Goal: Transaction & Acquisition: Download file/media

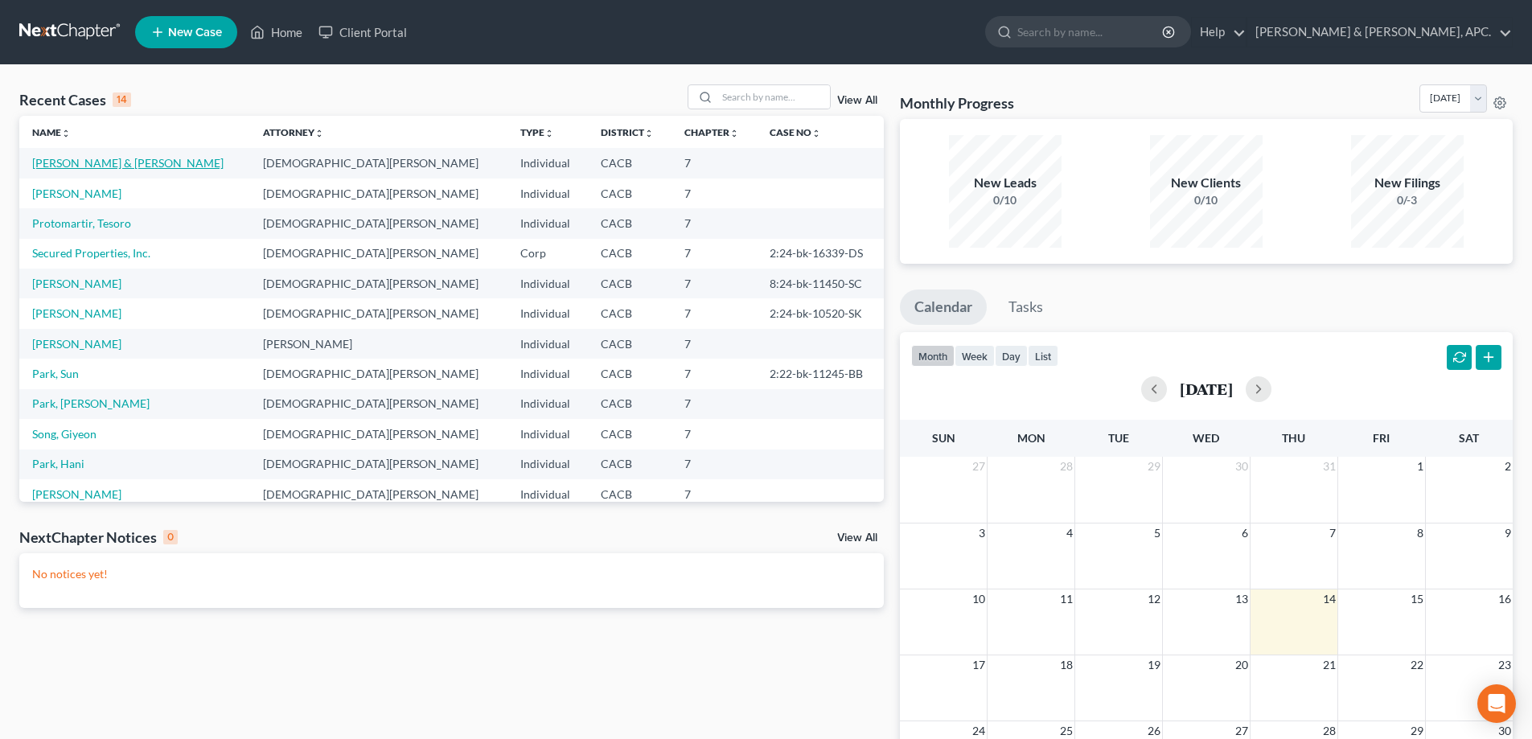
click at [84, 162] on link "[PERSON_NAME] & [PERSON_NAME]" at bounding box center [127, 163] width 191 height 14
select select "10"
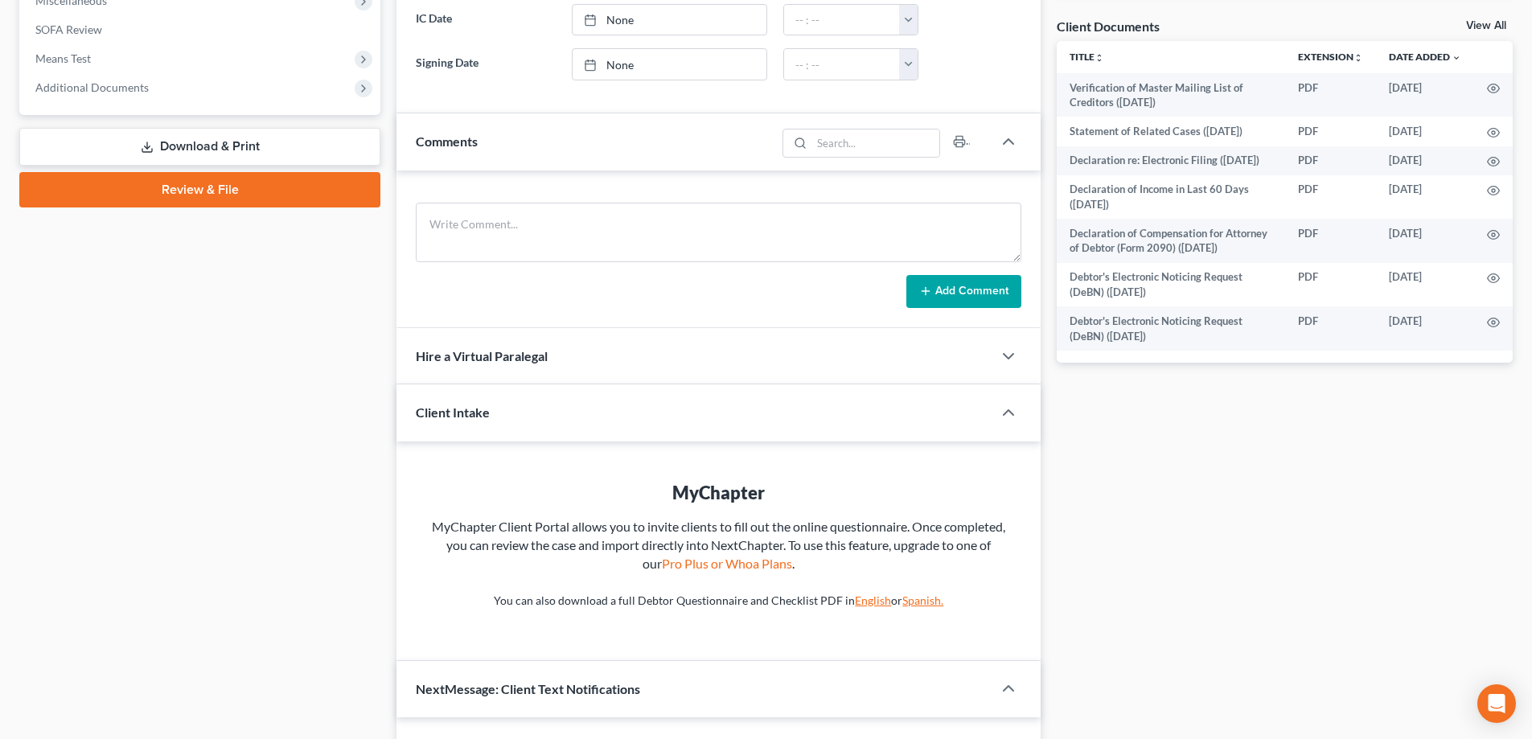
scroll to position [563, 0]
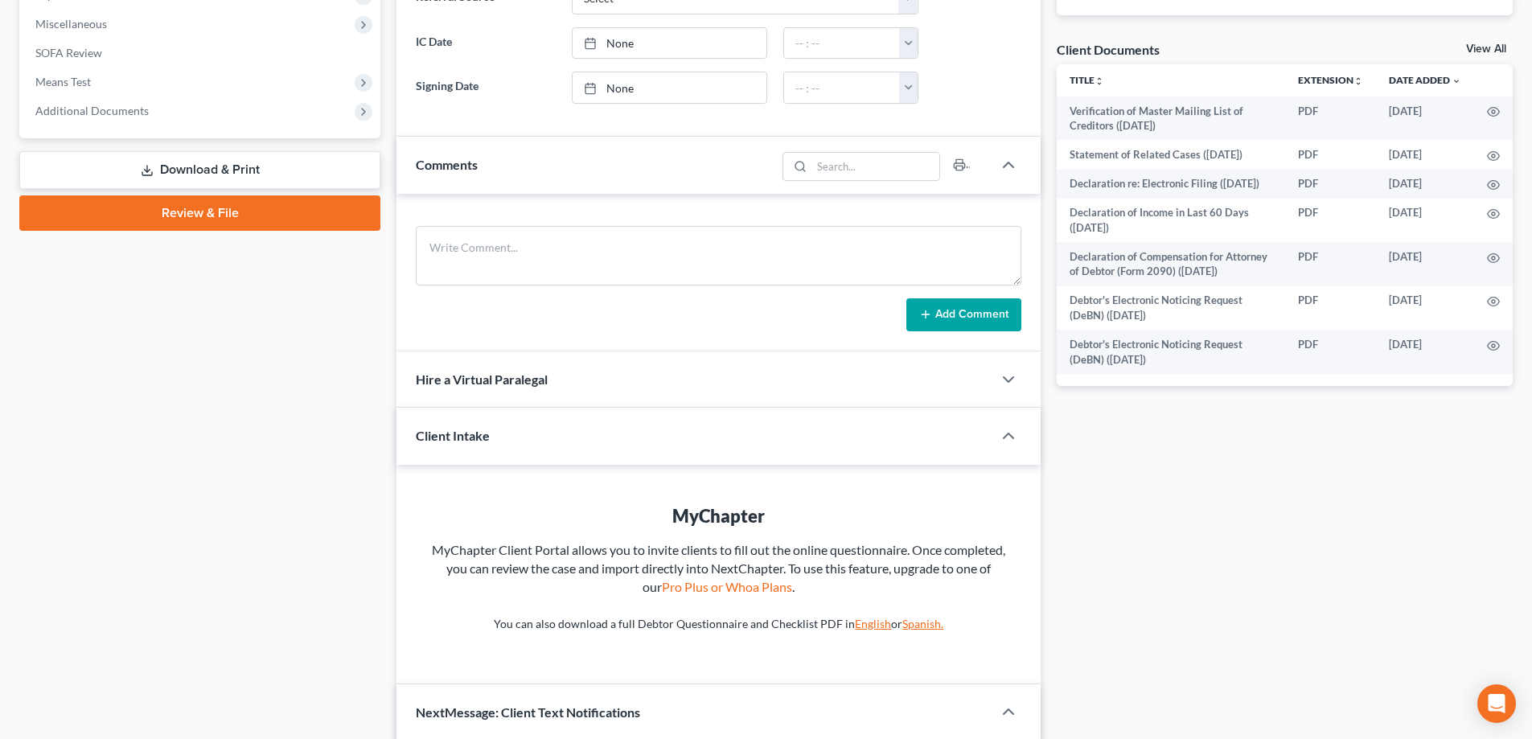
click at [228, 166] on link "Download & Print" at bounding box center [199, 170] width 361 height 38
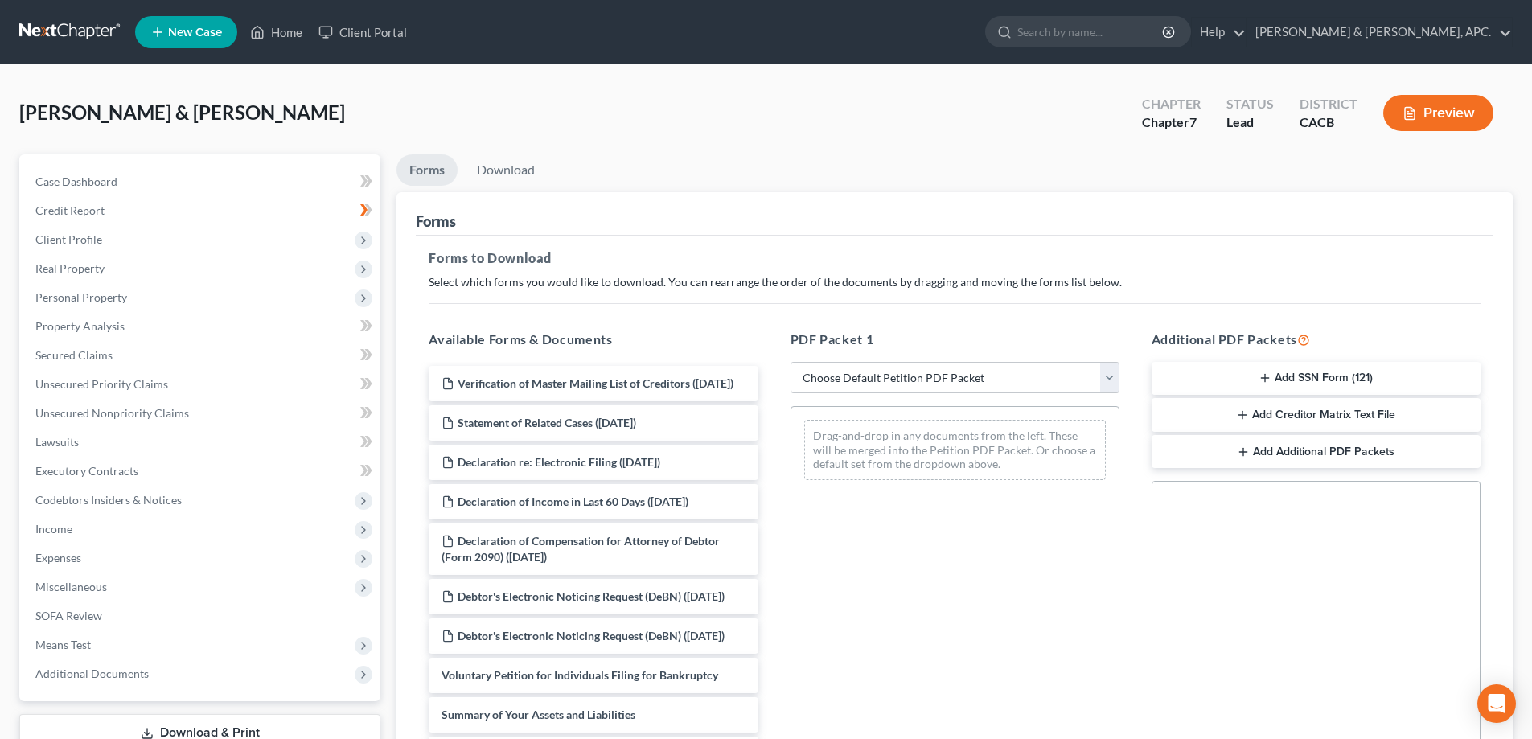
click at [1108, 376] on select "Choose Default Petition PDF Packet Complete Bankruptcy Petition (all forms and …" at bounding box center [955, 378] width 329 height 32
select select "0"
click at [791, 362] on select "Choose Default Petition PDF Packet Complete Bankruptcy Petition (all forms and …" at bounding box center [955, 378] width 329 height 32
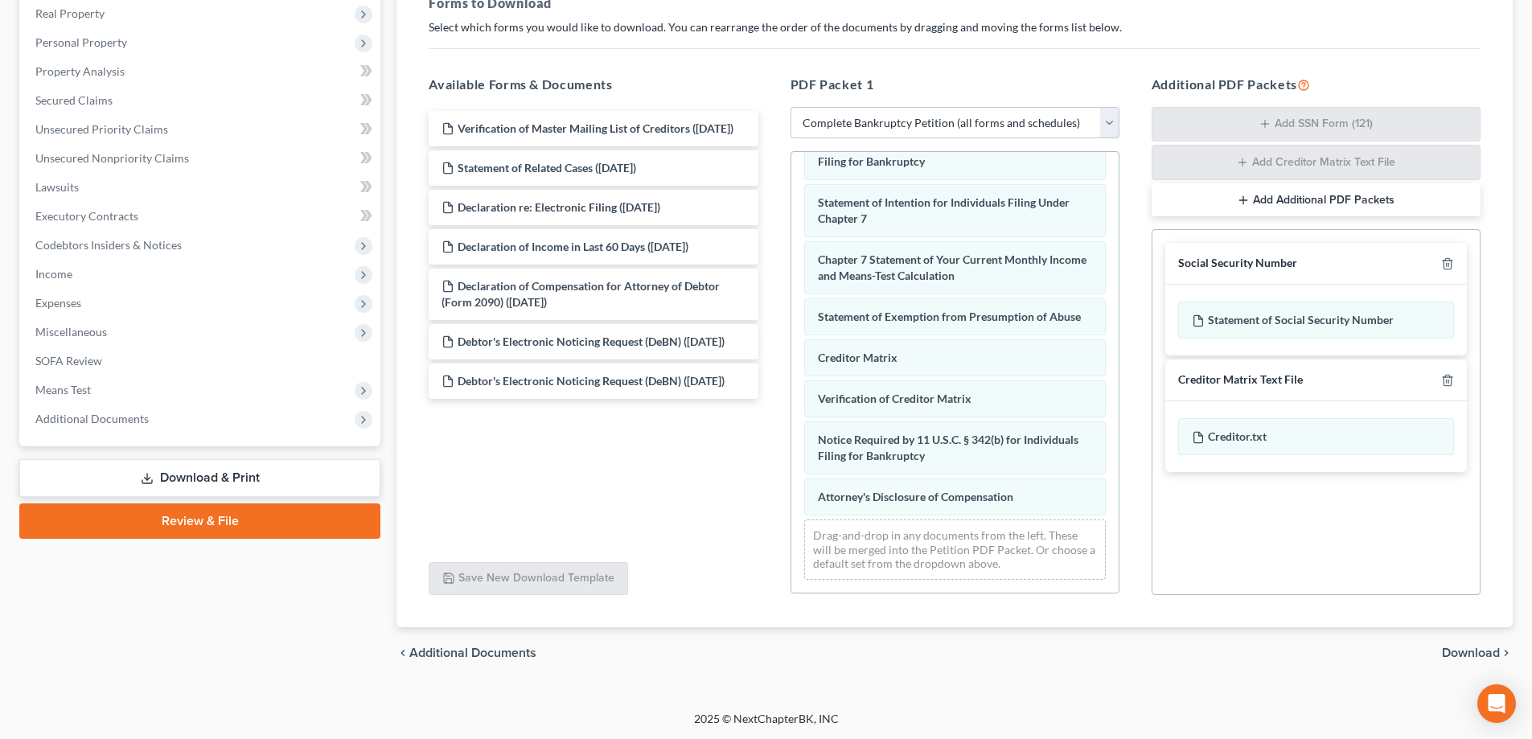
scroll to position [256, 0]
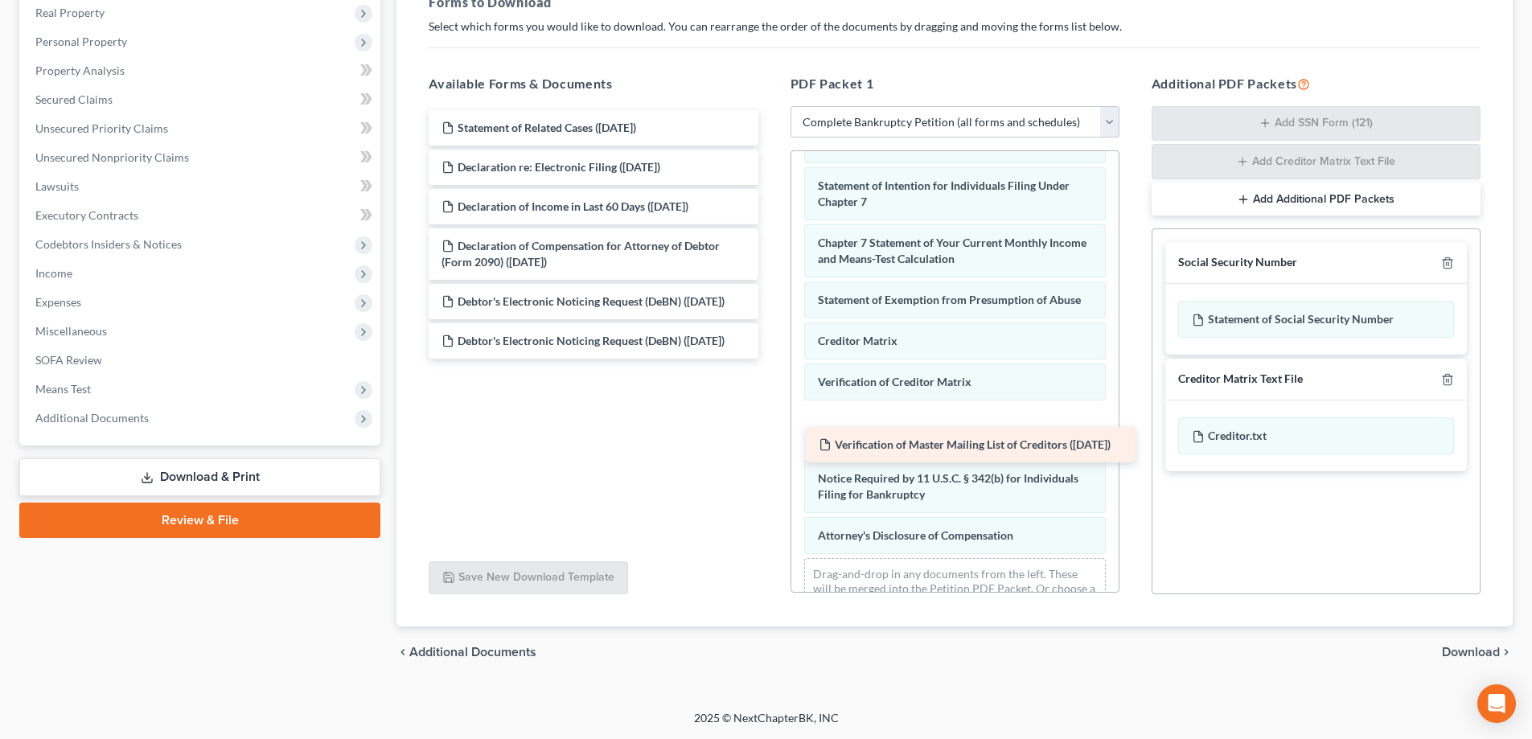
drag, startPoint x: 515, startPoint y: 126, endPoint x: 890, endPoint y: 443, distance: 491.5
click at [771, 359] on div "Verification of Master Mailing List of Creditors ([DATE]) Verification of Maste…" at bounding box center [593, 234] width 355 height 249
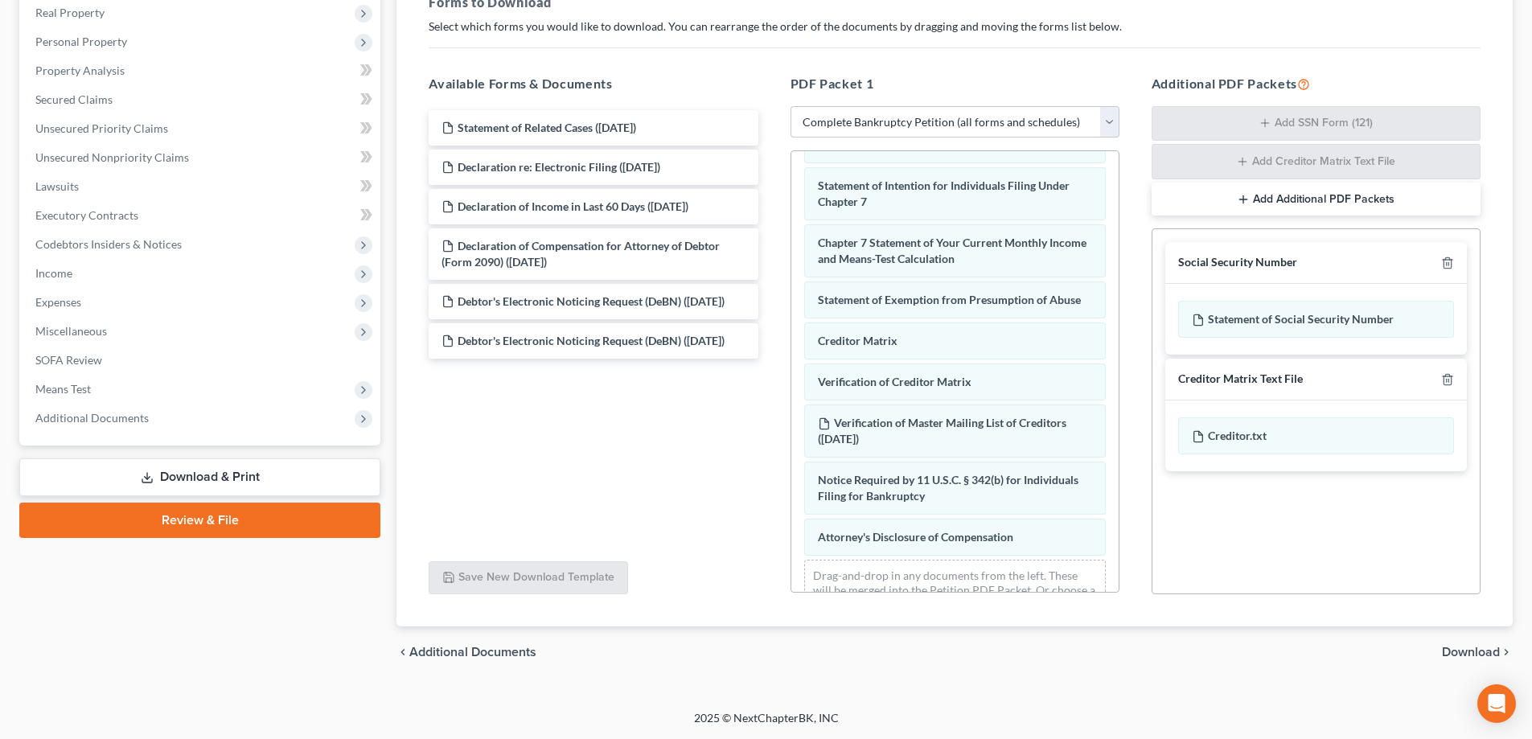
scroll to position [611, 0]
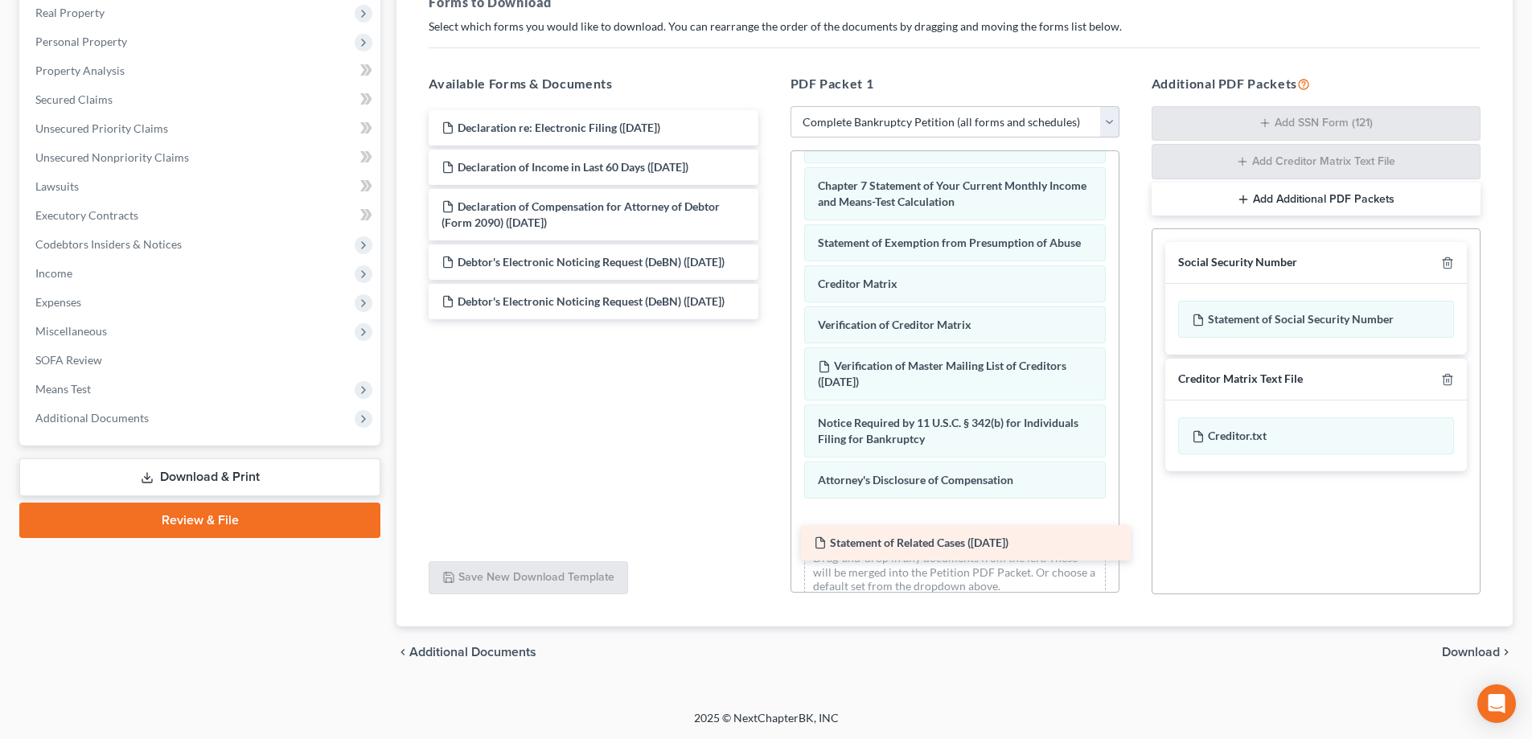
drag, startPoint x: 613, startPoint y: 120, endPoint x: 985, endPoint y: 535, distance: 557.6
click at [771, 319] on div "Statement of Related Cases ([DATE]) Statement of Related Cases ([DATE]) Declara…" at bounding box center [593, 214] width 355 height 209
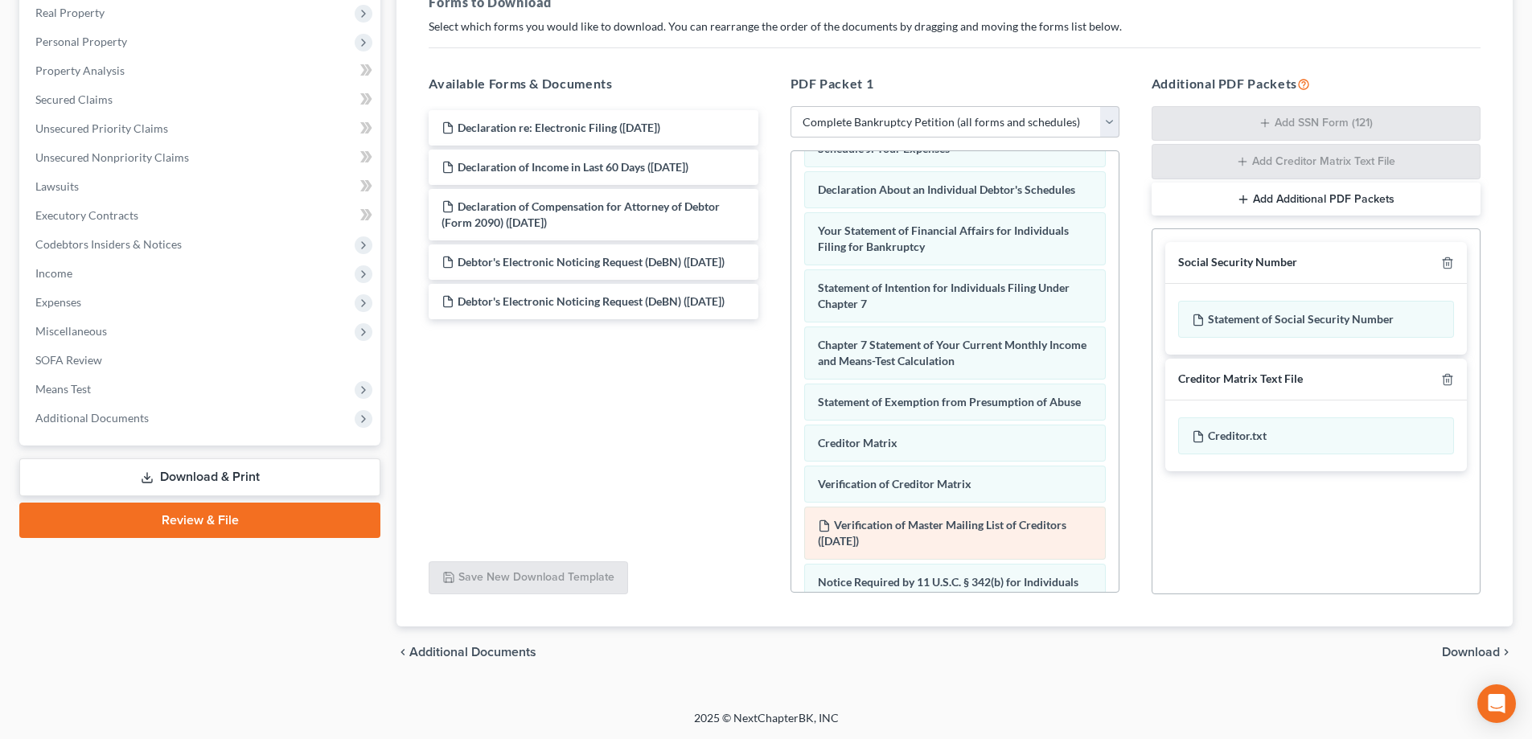
scroll to position [450, 0]
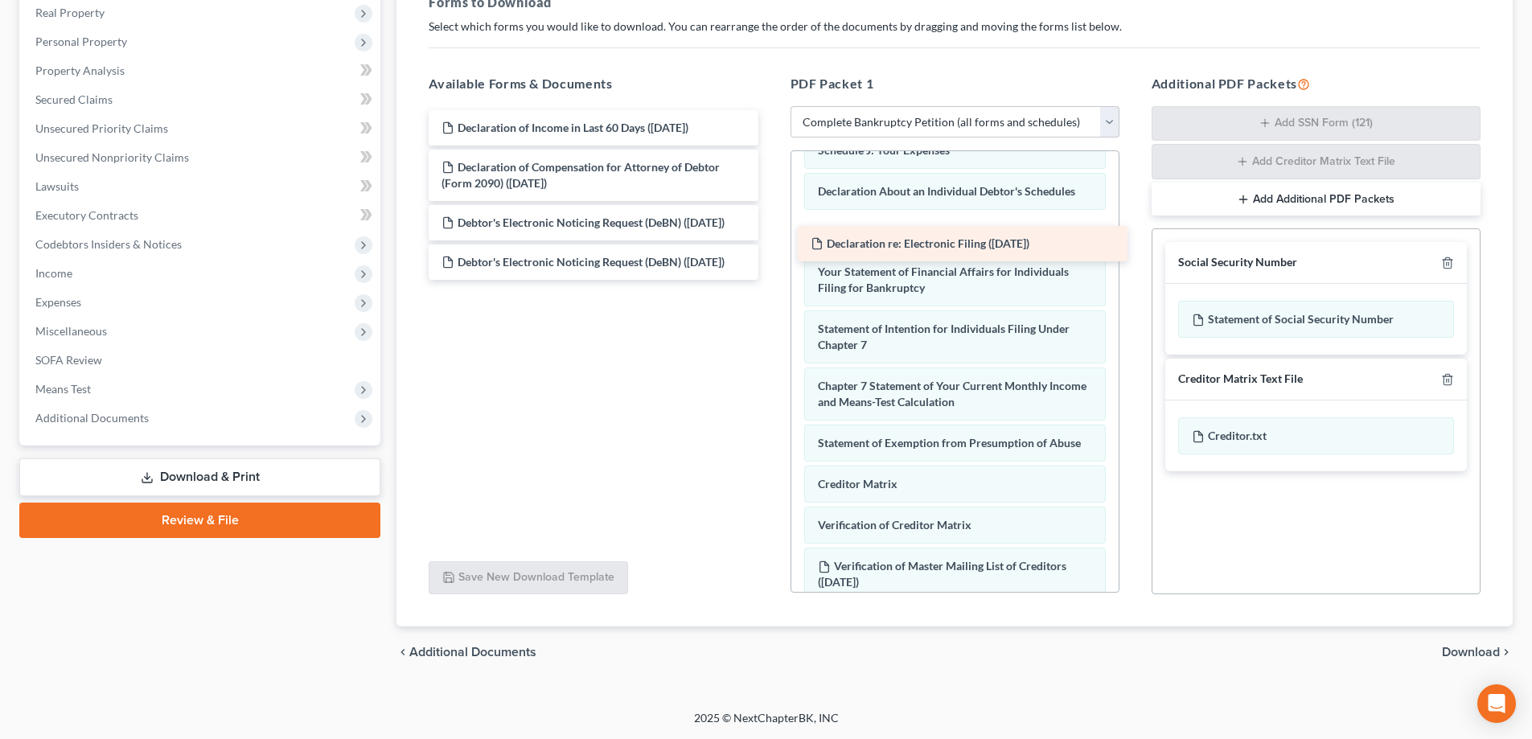
drag, startPoint x: 559, startPoint y: 123, endPoint x: 928, endPoint y: 239, distance: 386.9
click at [771, 239] on div "Declaration re: Electronic Filing ([DATE]) Declaration re: Electronic Filing ([…" at bounding box center [593, 195] width 355 height 170
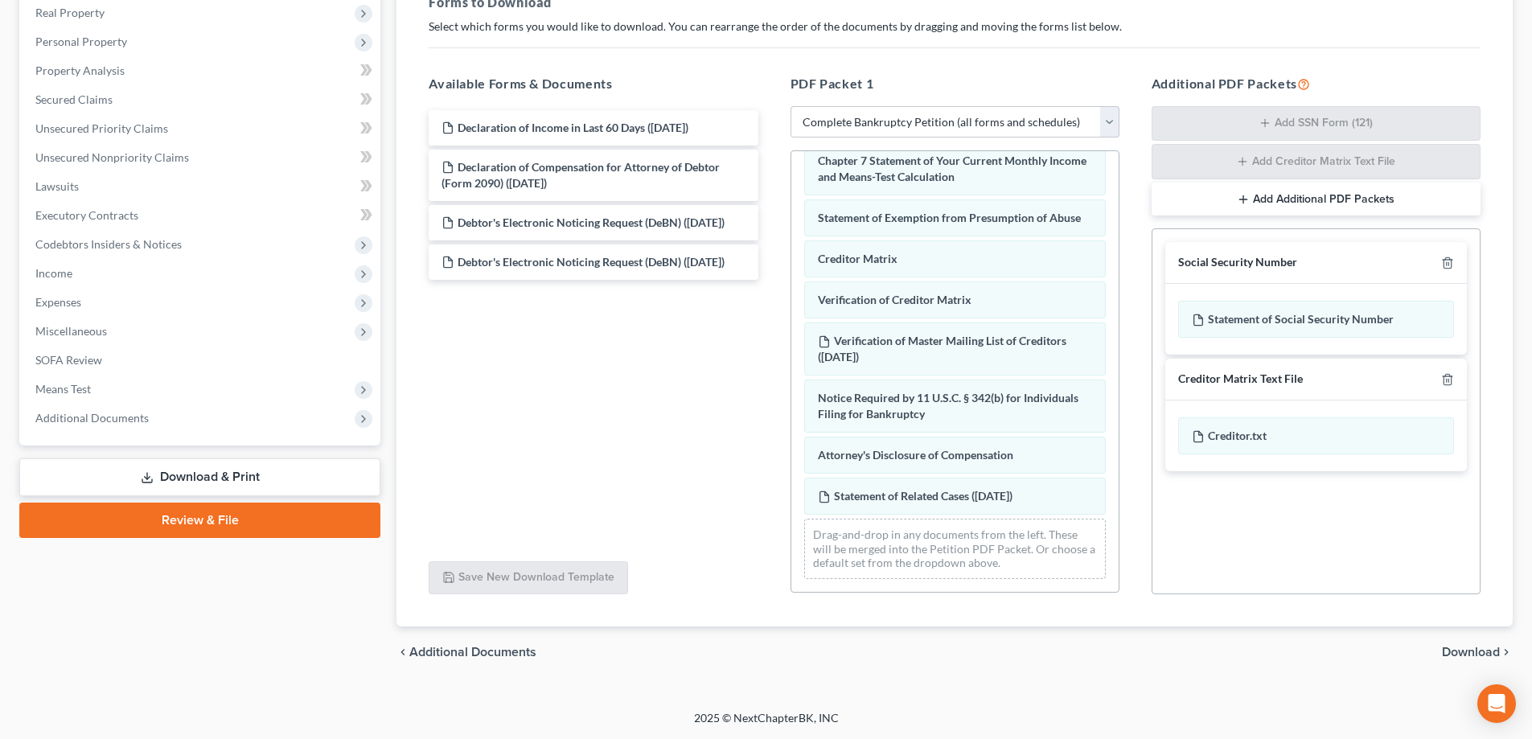
scroll to position [693, 0]
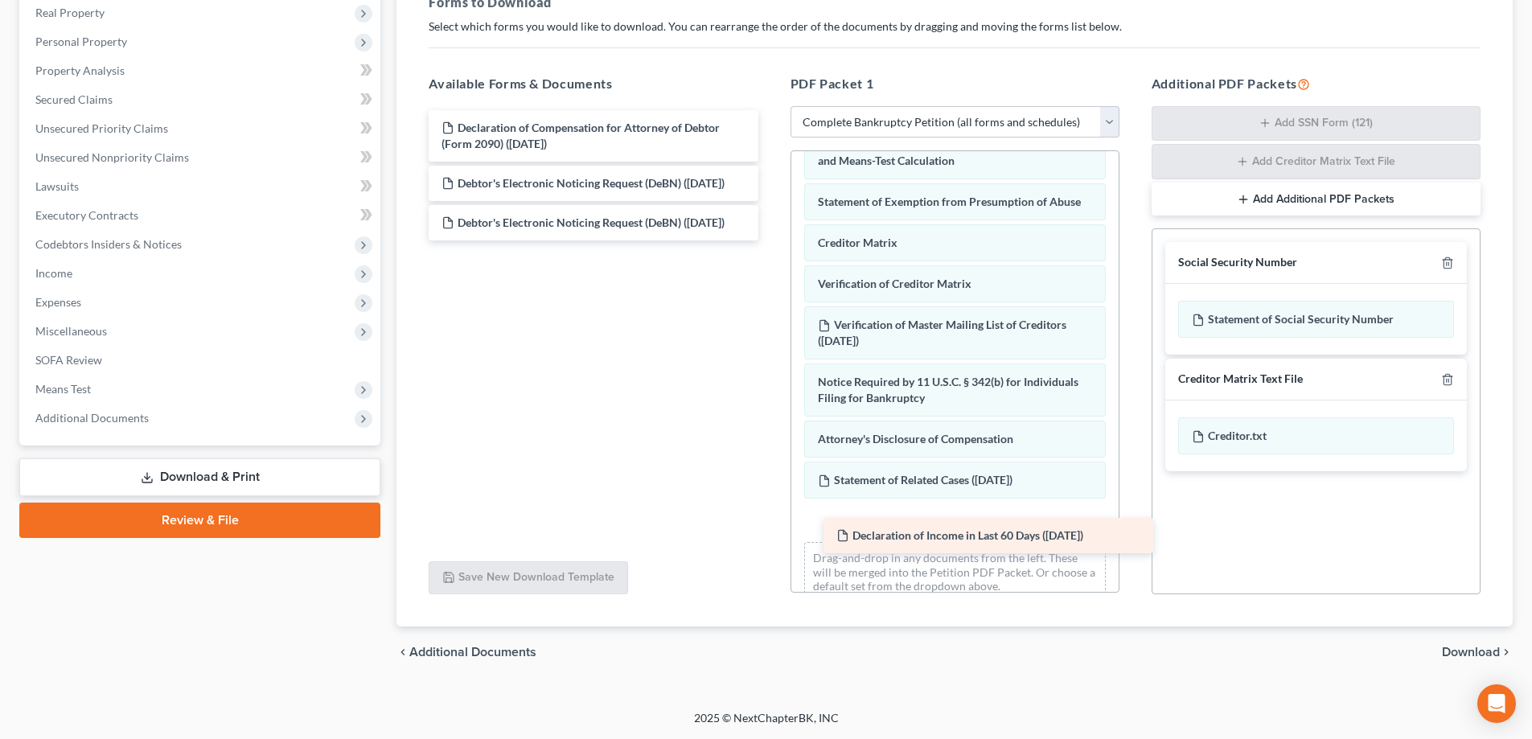
drag, startPoint x: 532, startPoint y: 120, endPoint x: 927, endPoint y: 528, distance: 567.7
click at [771, 241] on div "Declaration of Income in Last 60 Days ([DATE]) Declaration of Income in Last 60…" at bounding box center [593, 175] width 355 height 130
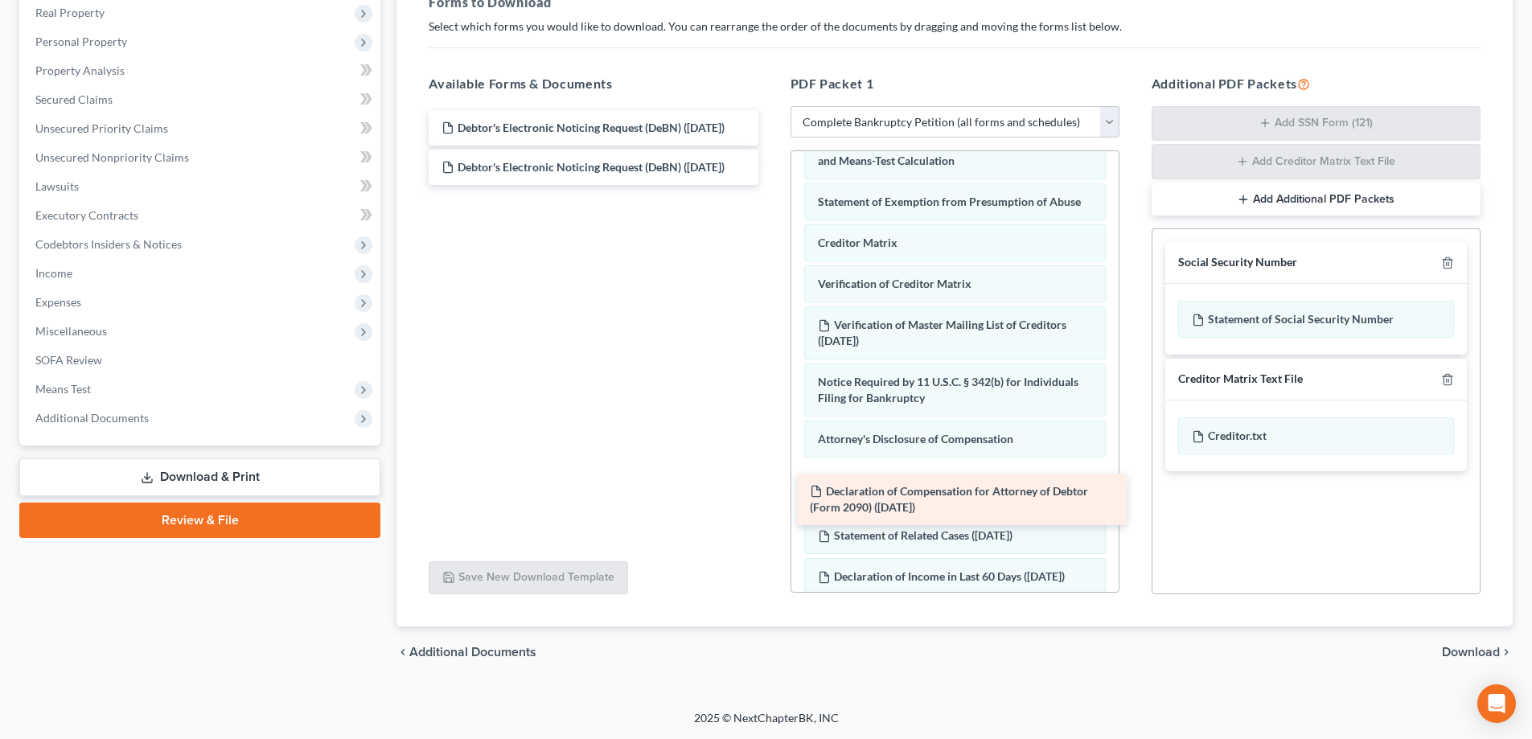
drag, startPoint x: 512, startPoint y: 133, endPoint x: 881, endPoint y: 496, distance: 517.6
click at [771, 185] on div "Declaration of Compensation for Attorney of Debtor (Form 2090) ([DATE]) Declara…" at bounding box center [593, 147] width 355 height 75
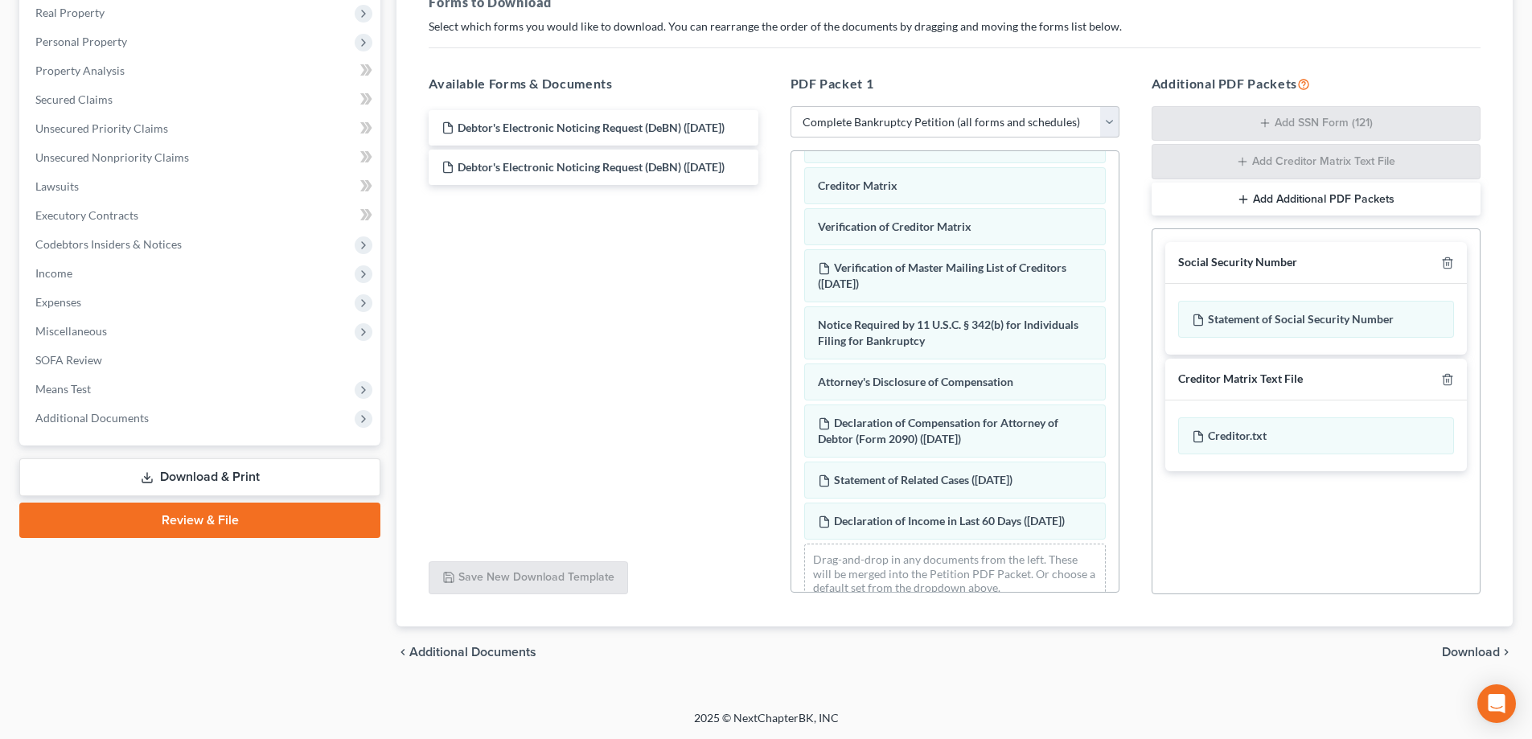
scroll to position [807, 0]
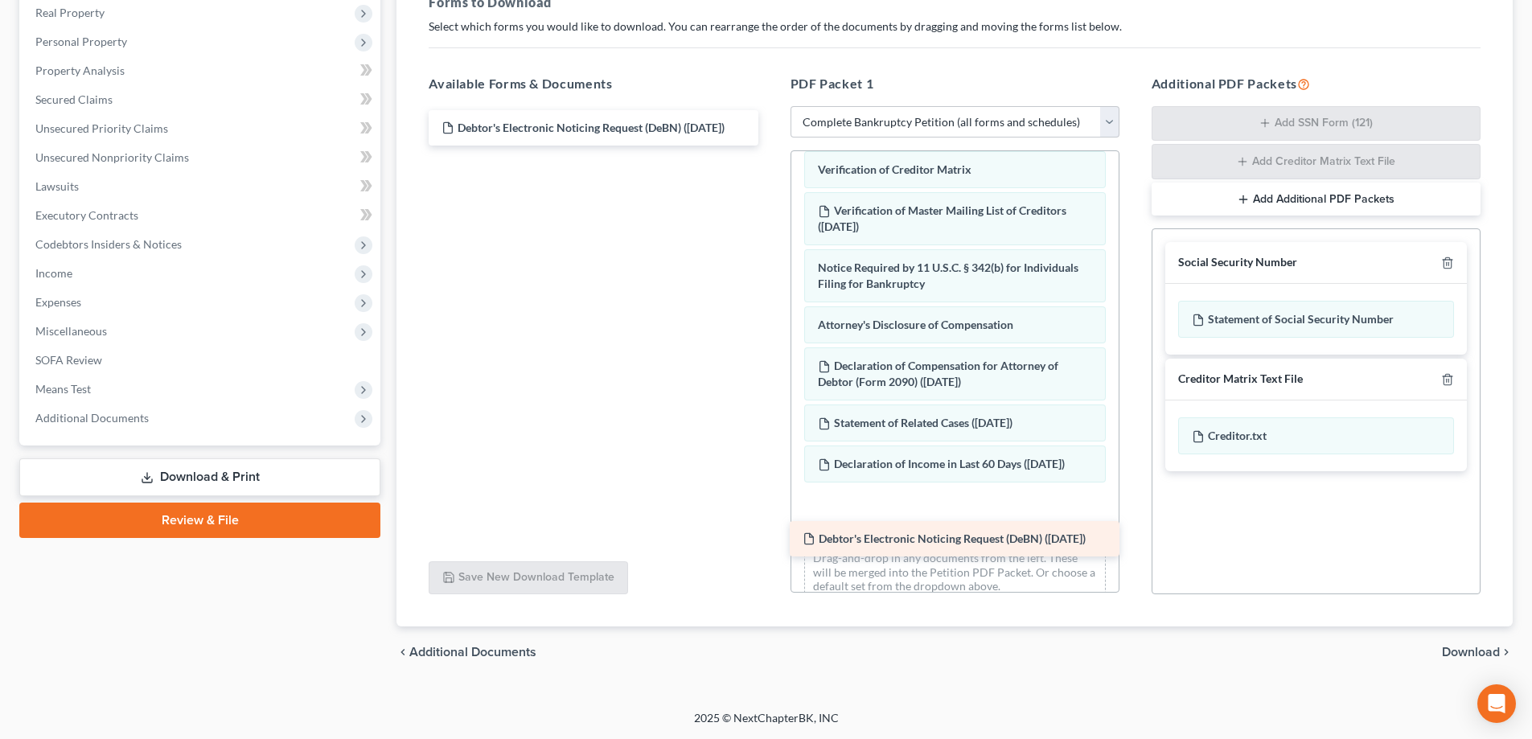
drag, startPoint x: 607, startPoint y: 130, endPoint x: 968, endPoint y: 541, distance: 547.1
click at [771, 146] on div "Debtor's Electronic Noticing Request (DeBN) ([DATE]) Debtor's Electronic Notici…" at bounding box center [593, 127] width 355 height 35
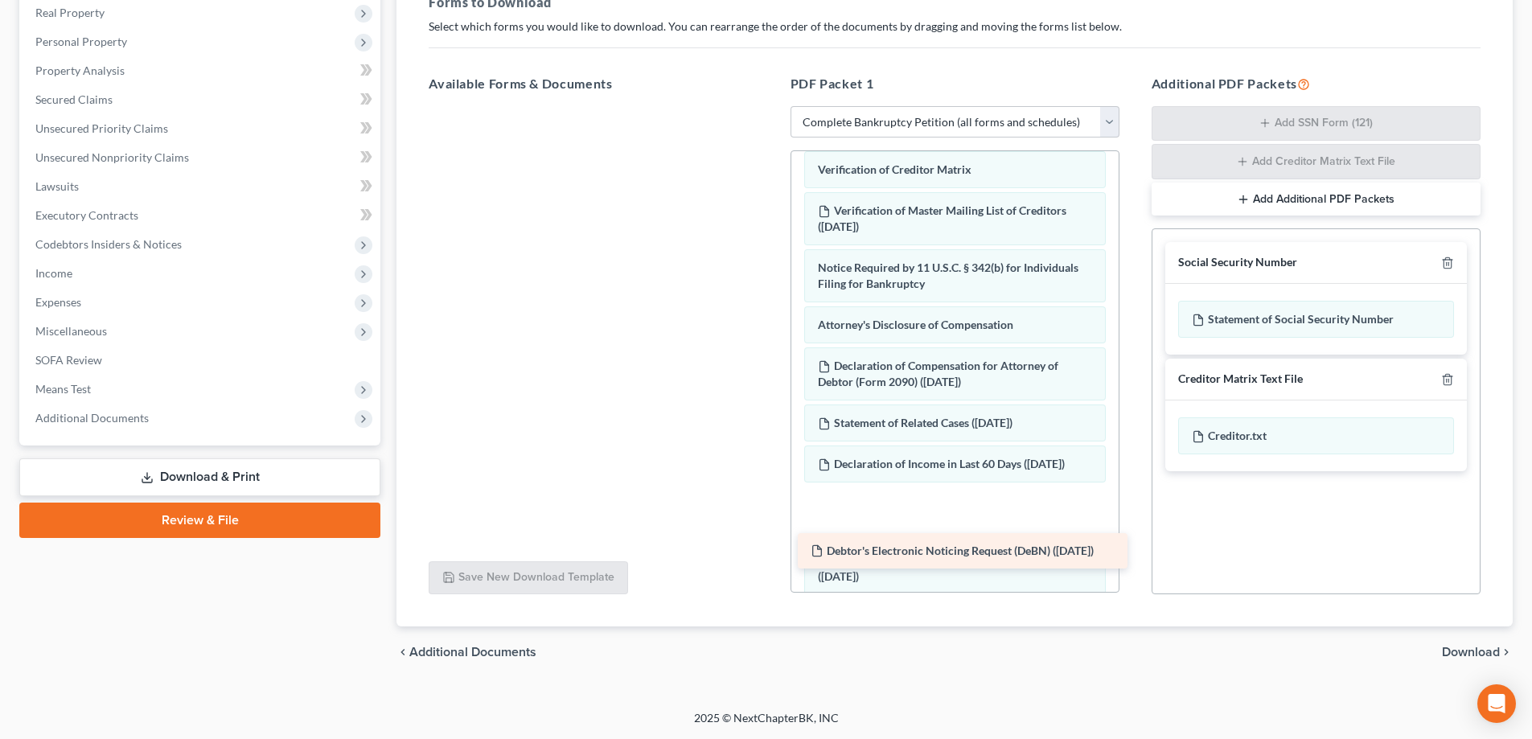
drag, startPoint x: 539, startPoint y: 139, endPoint x: 907, endPoint y: 558, distance: 558.0
click at [771, 106] on div "Debtor's Electronic Noticing Request (DeBN) ([DATE]) Debtor's Electronic Notici…" at bounding box center [593, 106] width 355 height 0
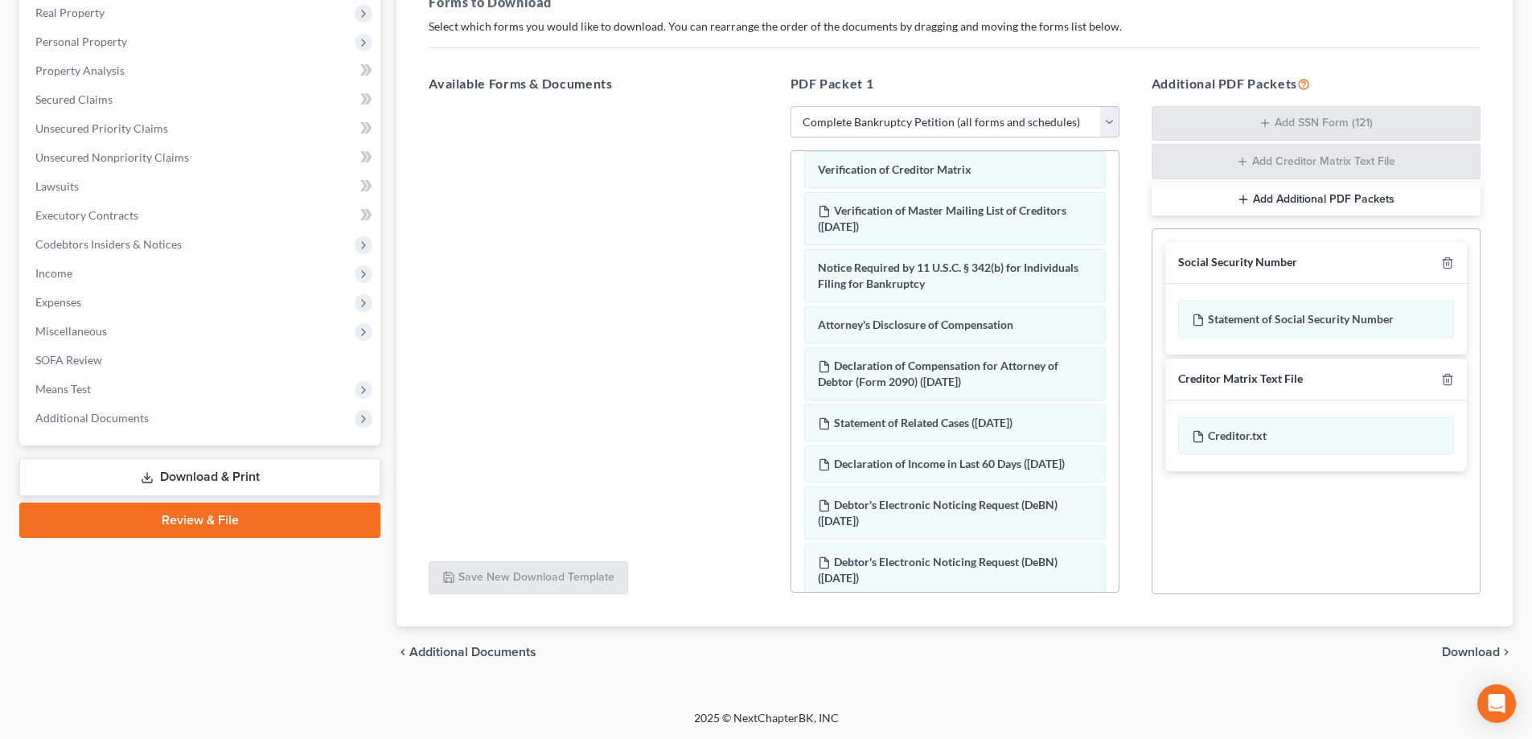
click at [1487, 643] on div "chevron_left Additional Documents Download chevron_right" at bounding box center [955, 652] width 1116 height 51
click at [1480, 652] on span "Download" at bounding box center [1471, 652] width 58 height 13
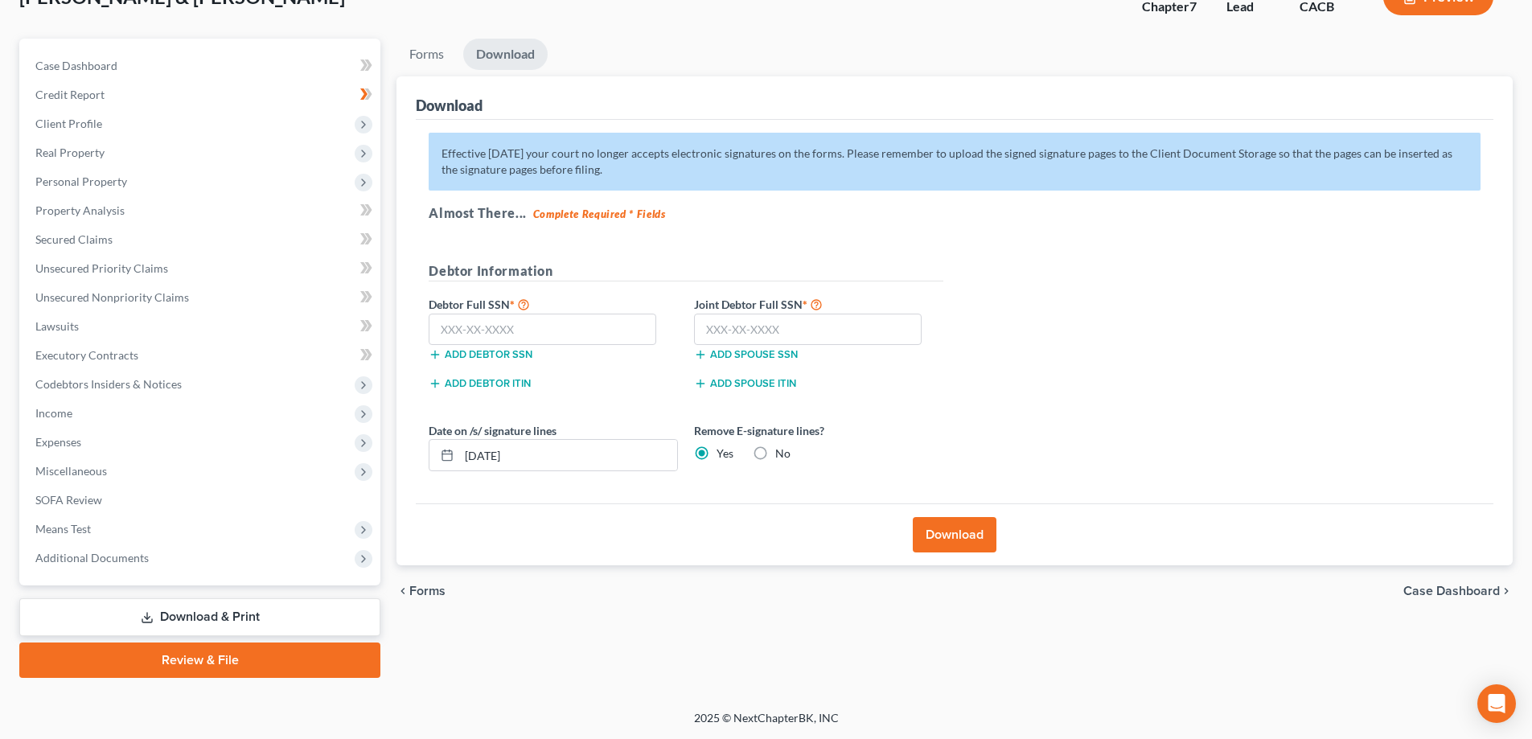
scroll to position [116, 0]
click at [542, 317] on input "text" at bounding box center [543, 330] width 228 height 32
type input "624-79-4216"
click at [713, 335] on input "text" at bounding box center [808, 330] width 228 height 32
type input "420-67-8008"
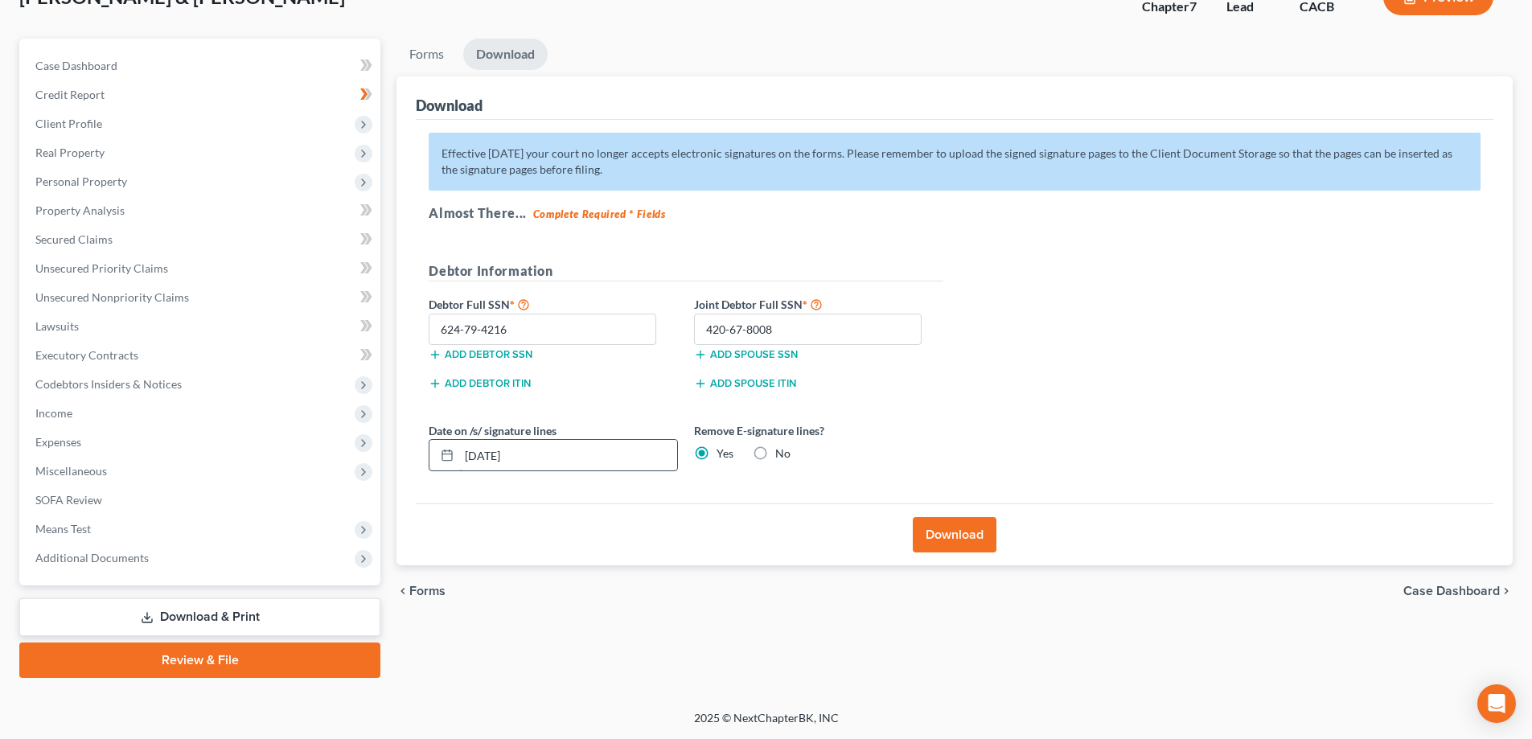
drag, startPoint x: 549, startPoint y: 450, endPoint x: 446, endPoint y: 443, distance: 102.4
click at [446, 443] on div "[DATE]" at bounding box center [553, 455] width 249 height 32
click at [953, 530] on button "Download" at bounding box center [955, 534] width 84 height 35
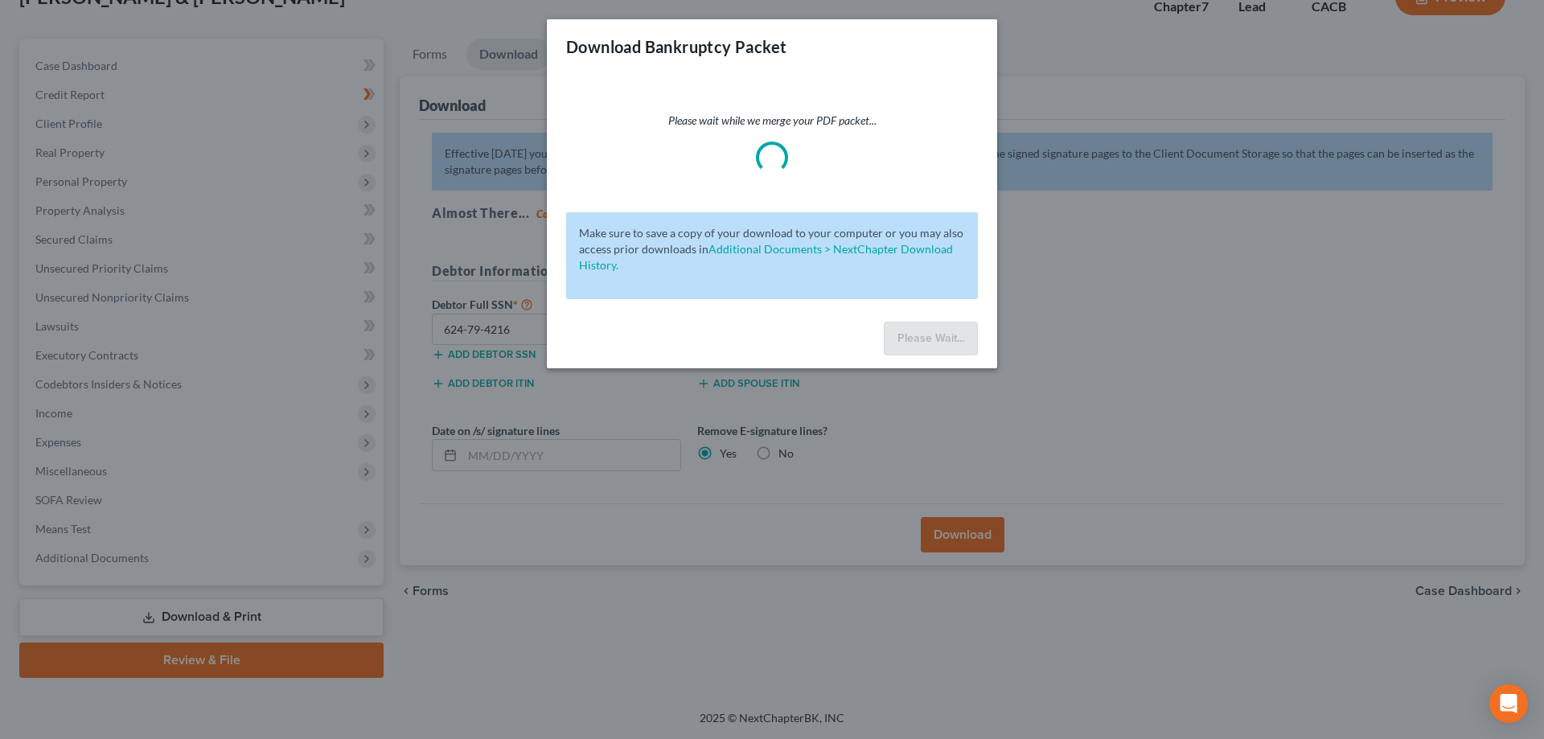
click at [1537, 397] on div "Download Bankruptcy Packet Please wait while we merge your PDF packet... Make s…" at bounding box center [772, 369] width 1544 height 739
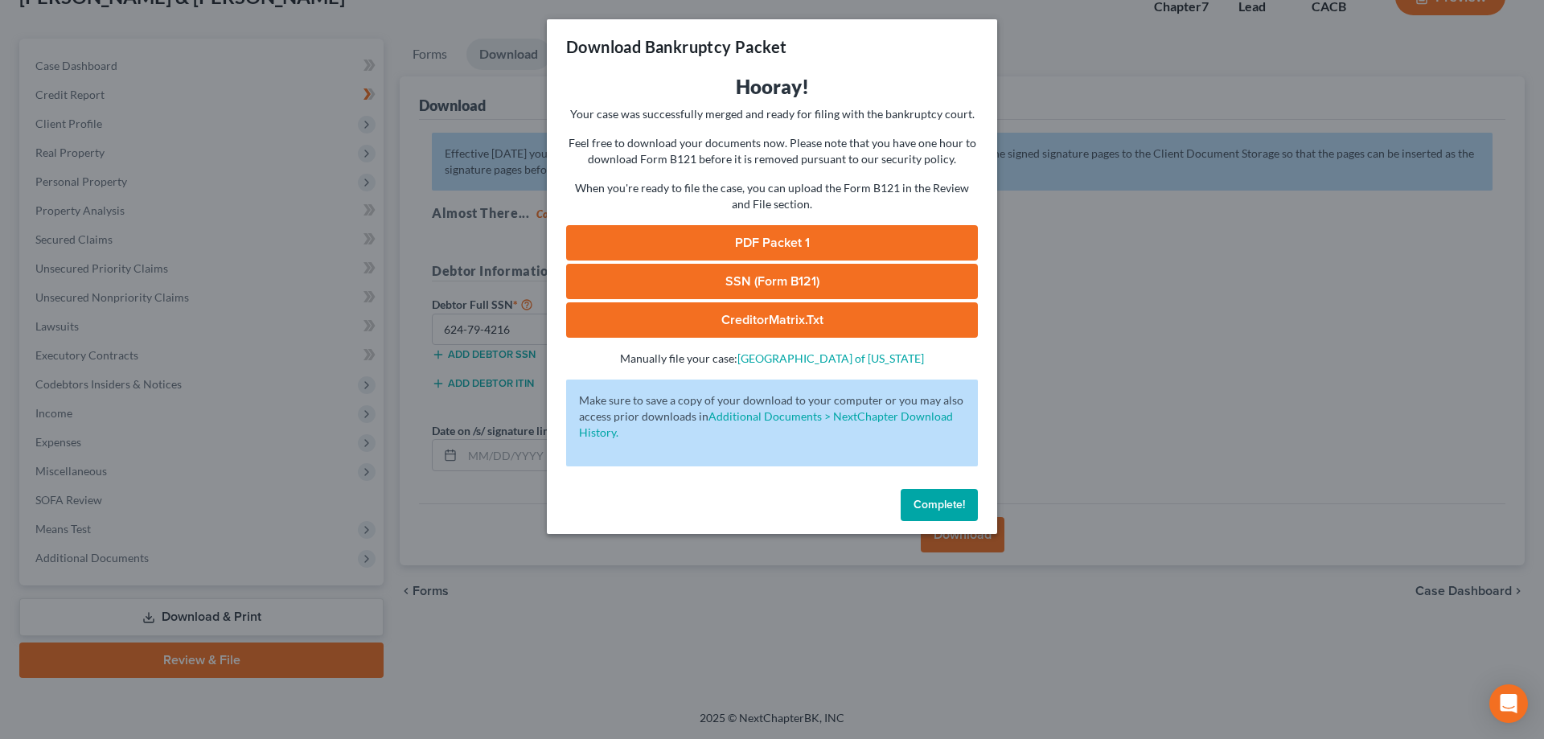
click at [804, 242] on link "PDF Packet 1" at bounding box center [772, 242] width 412 height 35
click at [791, 282] on link "SSN (Form B121)" at bounding box center [772, 281] width 412 height 35
click at [795, 321] on link "CreditorMatrix.txt" at bounding box center [772, 319] width 412 height 35
click at [942, 516] on button "Complete!" at bounding box center [939, 505] width 77 height 32
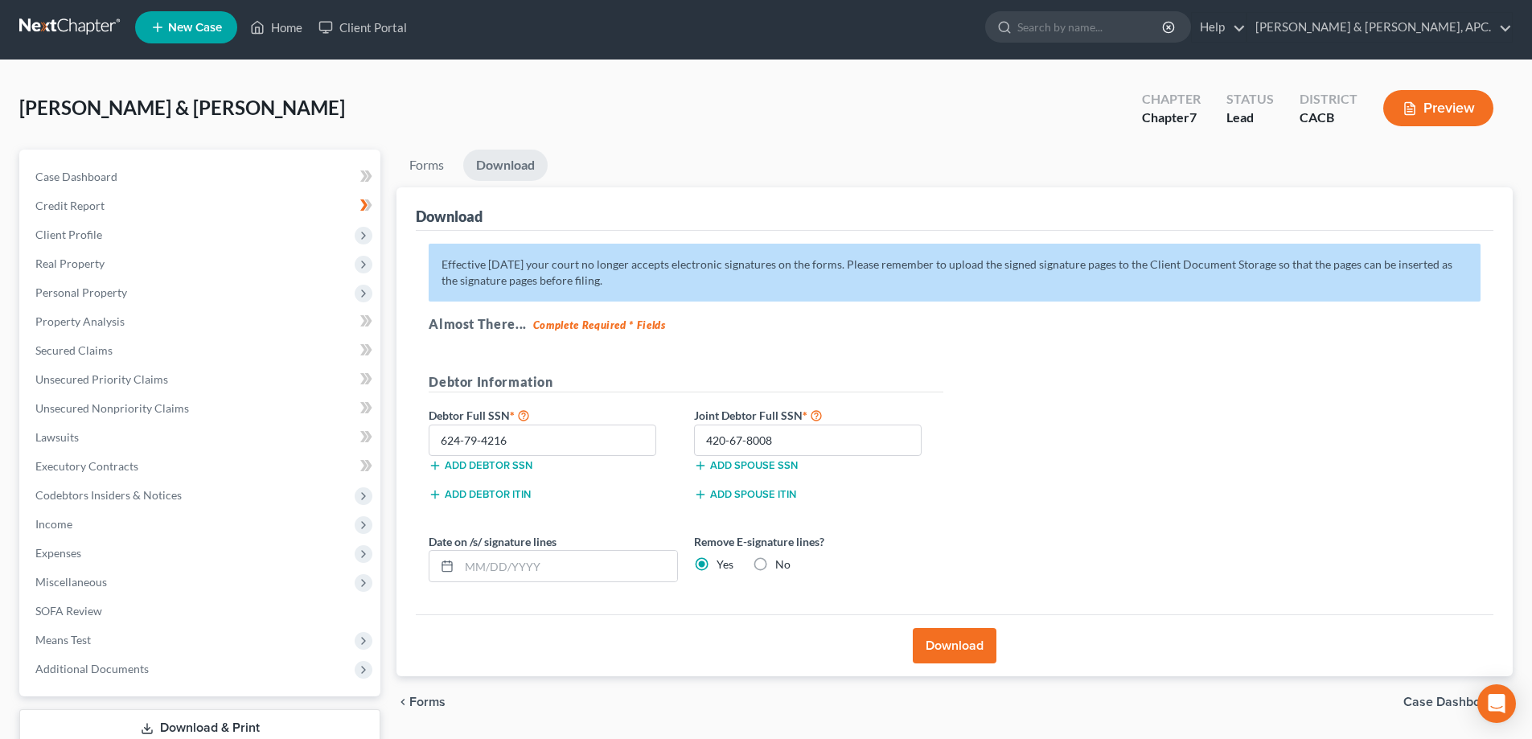
scroll to position [0, 0]
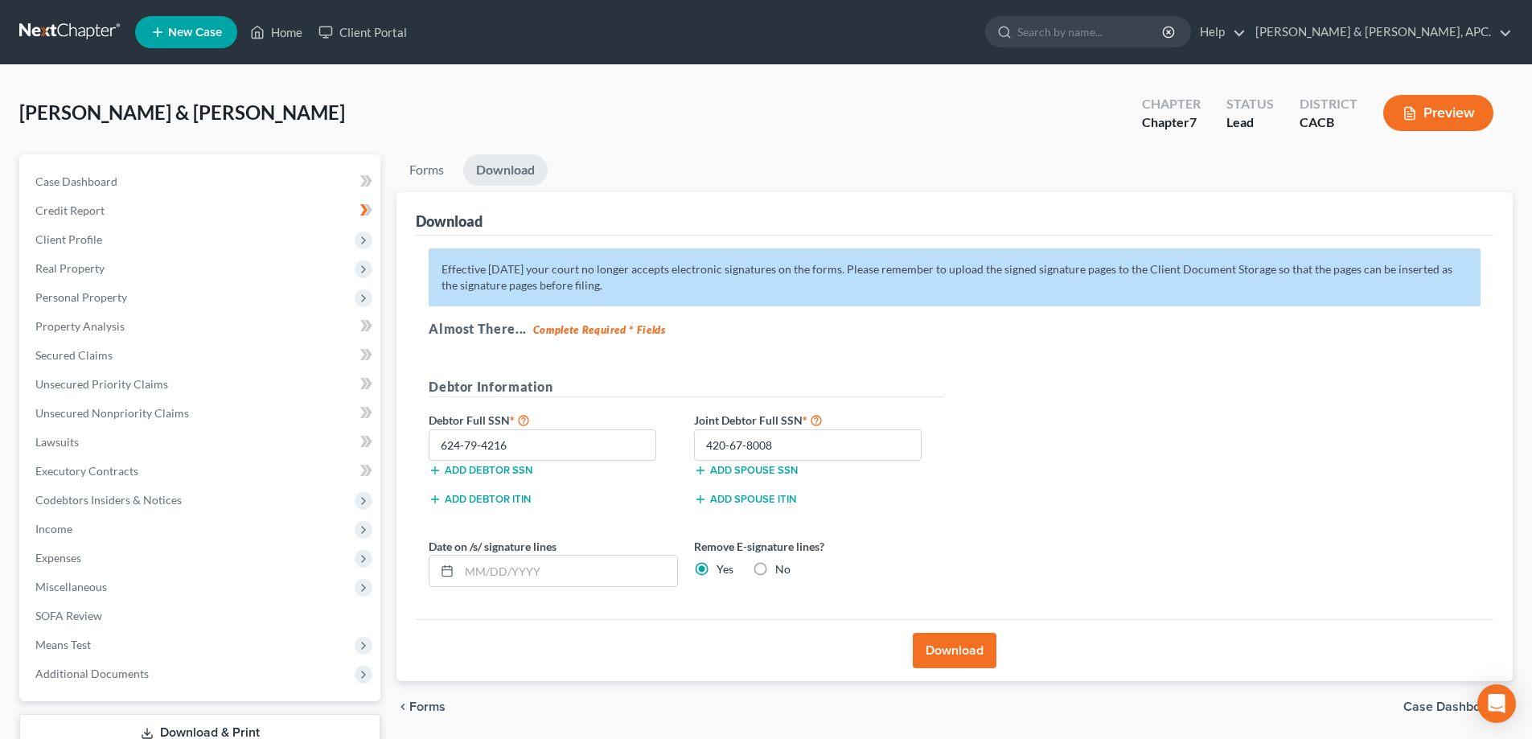
click at [75, 28] on link at bounding box center [70, 32] width 103 height 29
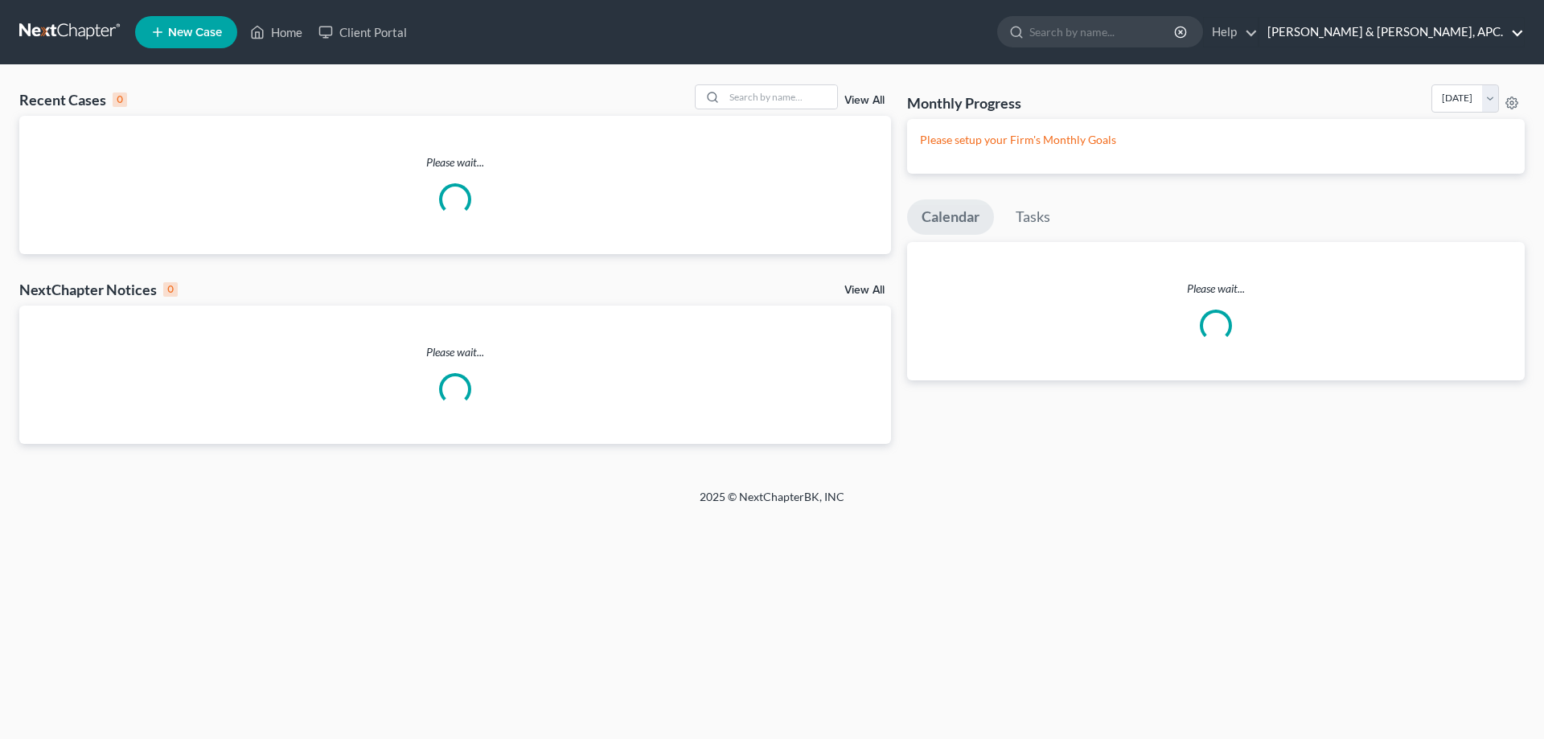
click at [1509, 31] on link "[PERSON_NAME] & [PERSON_NAME], APC." at bounding box center [1392, 32] width 265 height 29
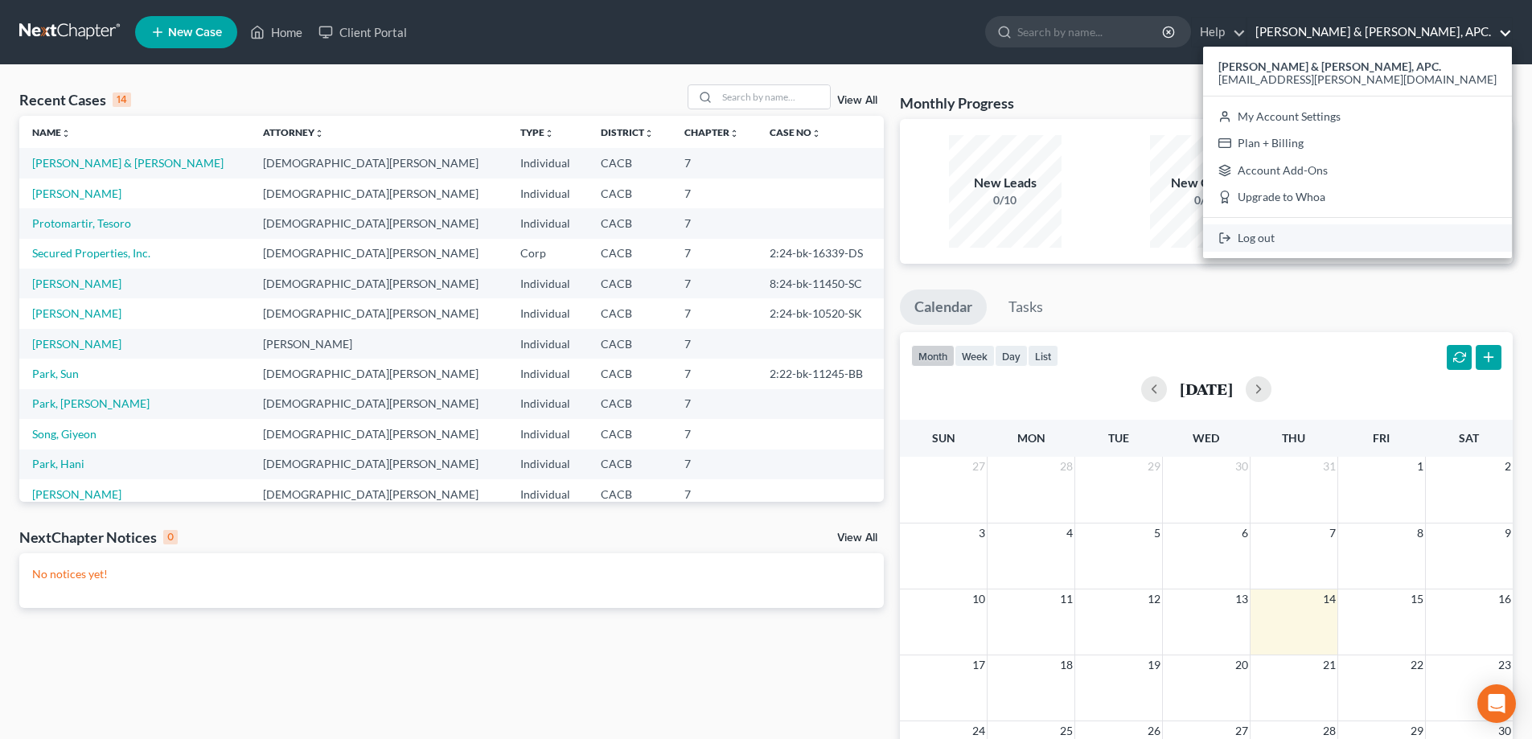
click at [1416, 233] on link "Log out" at bounding box center [1357, 237] width 309 height 27
